Goal: Information Seeking & Learning: Learn about a topic

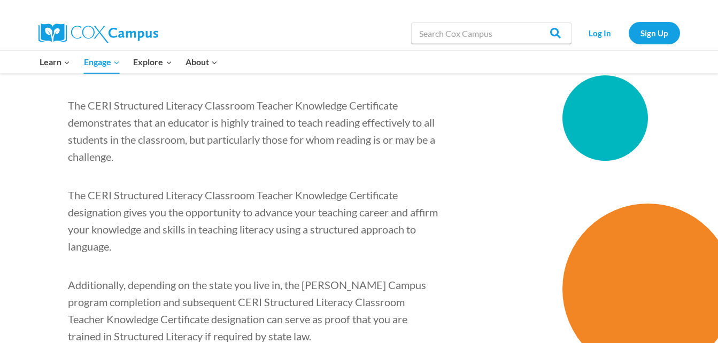
scroll to position [1603, 0]
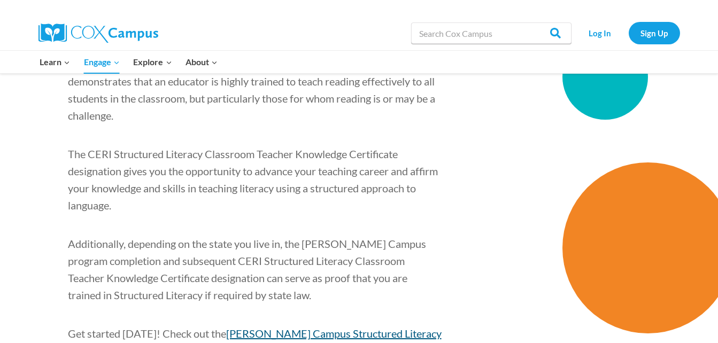
click at [299, 327] on span "Cox Campus Structured Literacy Program" at bounding box center [255, 342] width 374 height 30
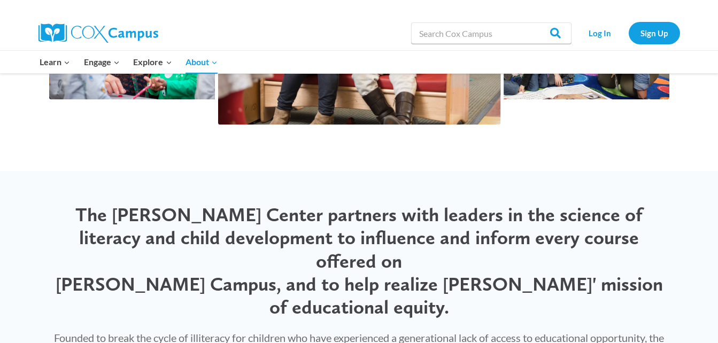
scroll to position [1468, 0]
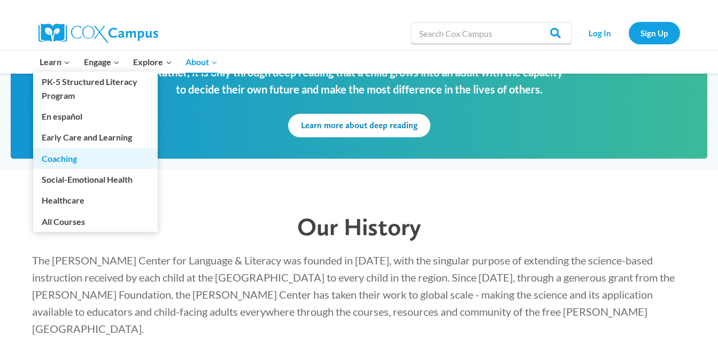
click at [68, 162] on link "Coaching" at bounding box center [95, 158] width 125 height 20
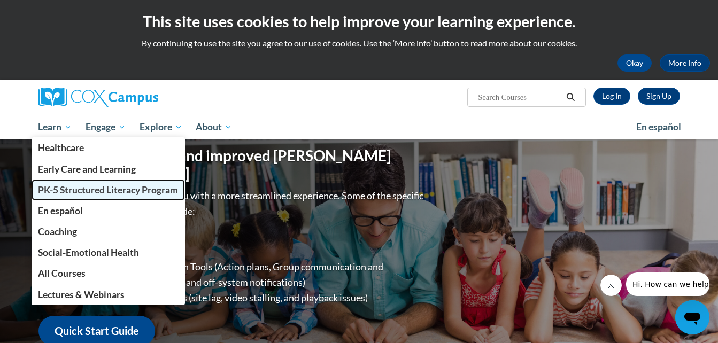
click at [81, 190] on span "PK-5 Structured Literacy Program" at bounding box center [108, 189] width 140 height 11
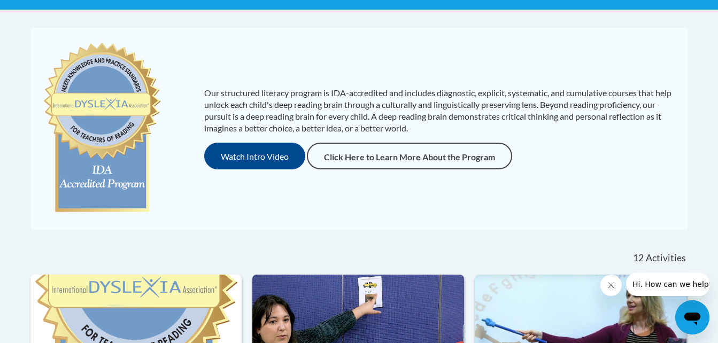
scroll to position [214, 0]
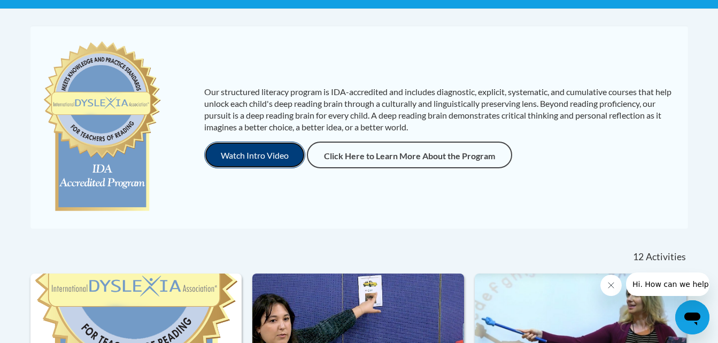
click at [245, 150] on button "Watch Intro Video" at bounding box center [254, 155] width 101 height 27
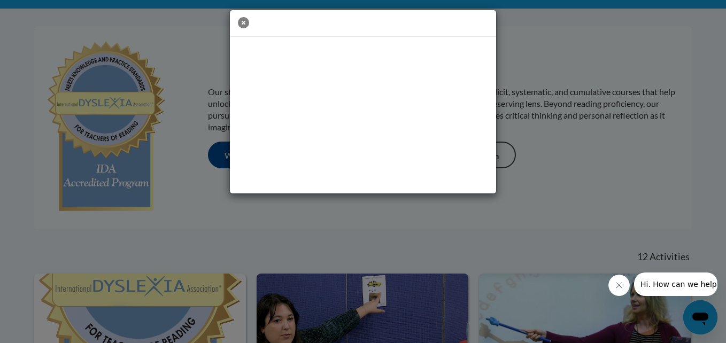
click at [244, 25] on icon "button" at bounding box center [243, 22] width 11 height 11
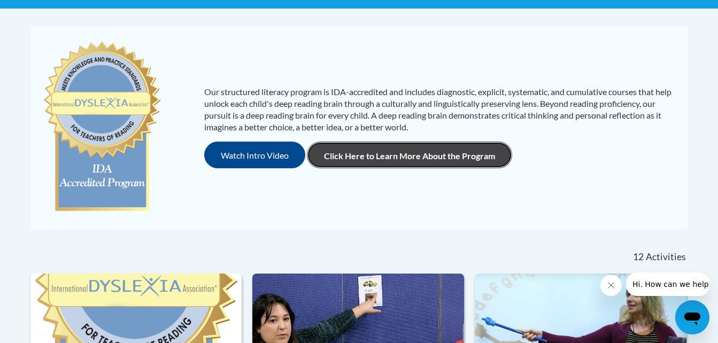
click at [413, 152] on link "Click Here to Learn More About the Program" at bounding box center [409, 155] width 205 height 27
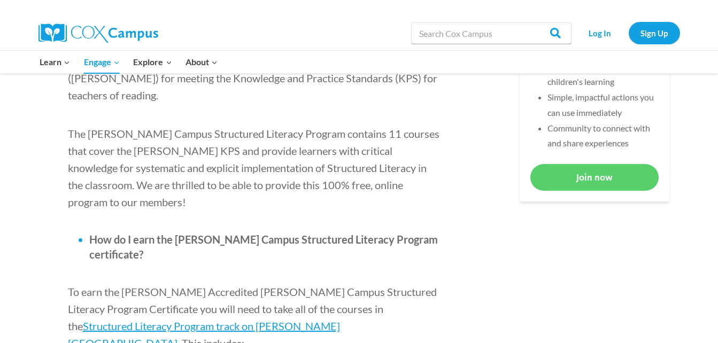
scroll to position [534, 0]
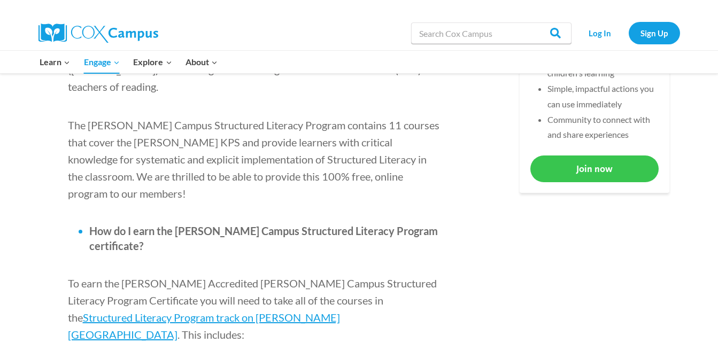
click at [585, 165] on link "Join now" at bounding box center [594, 168] width 128 height 26
